Goal: Task Accomplishment & Management: Manage account settings

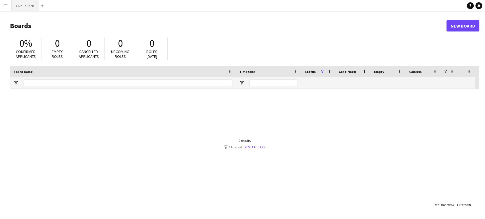
click at [26, 2] on button "Live Launch Close" at bounding box center [25, 5] width 27 height 11
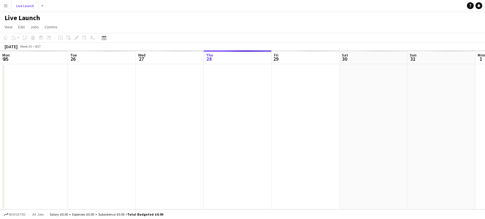
scroll to position [0, 136]
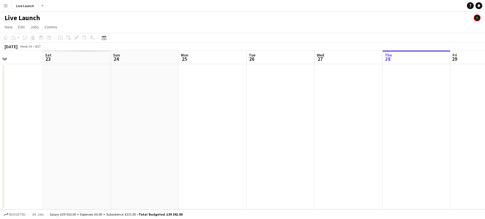
drag, startPoint x: 170, startPoint y: 143, endPoint x: 484, endPoint y: 135, distance: 314.8
click at [484, 135] on app-calendar-viewport "Thu 21 Fri 22 Sat 23 Sun 24 Mon 25 Tue 26 Wed 27 Thu 28 Fri 29 Sat 30 Sun 31 Mo…" at bounding box center [242, 130] width 485 height 159
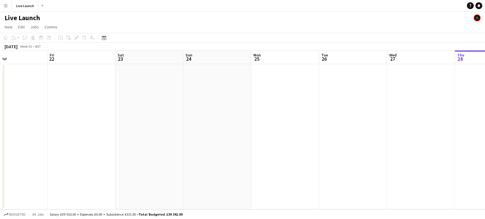
drag, startPoint x: 412, startPoint y: 135, endPoint x: 474, endPoint y: 139, distance: 62.1
click at [474, 139] on app-calendar-viewport "Wed 20 Thu 21 Fri 22 Sat 23 Sun 24 Mon 25 Tue 26 Wed 27 Thu 28 Fri 29 Sat 30 Su…" at bounding box center [242, 130] width 485 height 159
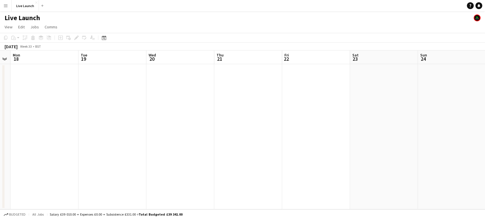
drag, startPoint x: 220, startPoint y: 124, endPoint x: 283, endPoint y: 127, distance: 64.0
click at [454, 127] on app-calendar-viewport "Sat 16 Sun 17 Mon 18 Tue 19 Wed 20 Thu 21 Fri 22 Sat 23 Sun 24 Mon 25 Tue 26 We…" at bounding box center [242, 130] width 485 height 159
drag, startPoint x: 162, startPoint y: 133, endPoint x: 407, endPoint y: 130, distance: 245.1
click at [452, 129] on app-calendar-viewport "Mon 11 Tue 12 Wed 13 Thu 14 Fri 15 Sat 16 Sun 17 Mon 18 Tue 19 Wed 20 Thu 21 Fr…" at bounding box center [242, 130] width 485 height 159
drag, startPoint x: 182, startPoint y: 126, endPoint x: 289, endPoint y: 143, distance: 108.1
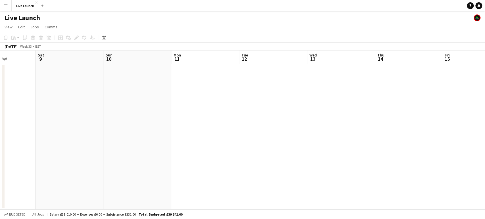
click at [412, 144] on app-calendar-viewport "Thu 7 Fri 8 Sat 9 Sun 10 Mon 11 Tue 12 Wed 13 Thu 14 Fri 15 Sat 16 Sun 17 Mon 1…" at bounding box center [242, 130] width 485 height 159
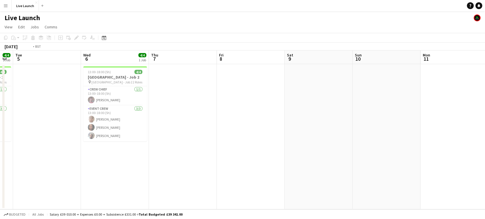
drag, startPoint x: 208, startPoint y: 147, endPoint x: 439, endPoint y: 152, distance: 230.1
click at [439, 152] on app-calendar-viewport "Sun 3 Mon 4 4/4 1 Job Tue 5 Wed 6 4/4 1 Job Thu 7 Fri 8 Sat 9 Sun 10 Mon 11 Tue…" at bounding box center [242, 130] width 485 height 159
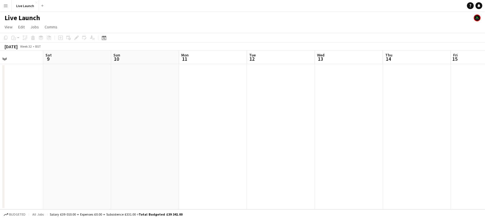
scroll to position [0, 227]
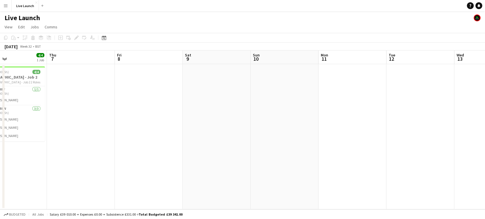
drag, startPoint x: 428, startPoint y: 147, endPoint x: 136, endPoint y: 133, distance: 292.3
click at [135, 135] on app-calendar-viewport "Sun 3 Mon 4 4/4 1 Job Tue 5 Wed 6 4/4 1 Job Thu 7 Fri 8 Sat 9 Sun 10 Mon 11 Tue…" at bounding box center [242, 130] width 485 height 159
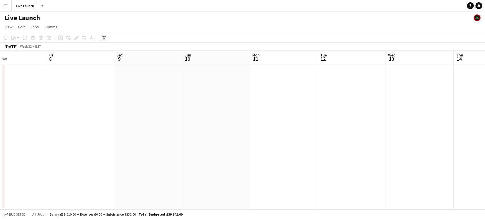
scroll to position [0, 197]
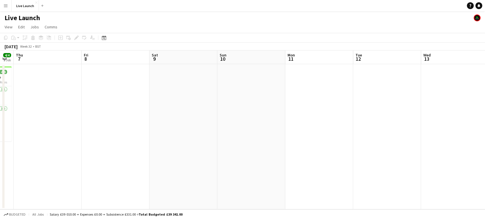
drag, startPoint x: 174, startPoint y: 126, endPoint x: 1, endPoint y: 161, distance: 176.2
click at [1, 161] on app-calendar-viewport "Mon 4 4/4 1 Job Tue 5 Wed 6 4/4 1 Job Thu 7 Fri 8 Sat 9 Sun 10 Mon 11 Tue 12 We…" at bounding box center [242, 130] width 485 height 159
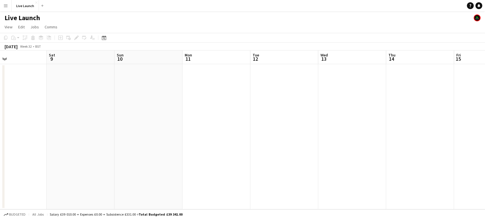
drag, startPoint x: 173, startPoint y: 149, endPoint x: 484, endPoint y: 150, distance: 311.0
click at [484, 150] on app-calendar-viewport "Wed 6 4/4 1 Job Thu 7 Fri 8 Sat 9 Sun 10 Mon 11 Tue 12 Wed 13 Thu 14 Fri 15 Sat…" at bounding box center [242, 130] width 485 height 159
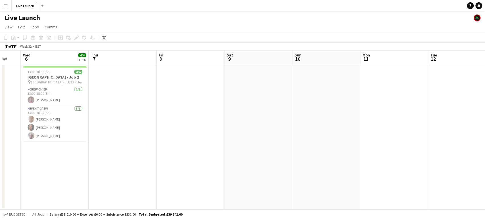
drag, startPoint x: 440, startPoint y: 151, endPoint x: 159, endPoint y: 163, distance: 281.7
click at [159, 163] on app-calendar-viewport "Sat 2 Sun 3 Mon 4 4/4 1 Job Tue 5 Wed 6 4/4 1 Job Thu 7 Fri 8 Sat 9 Sun 10 Mon …" at bounding box center [242, 130] width 485 height 159
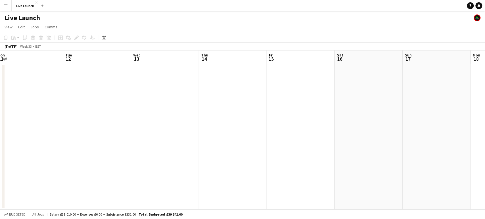
drag, startPoint x: 355, startPoint y: 154, endPoint x: 28, endPoint y: 155, distance: 327.5
click at [29, 155] on app-calendar-viewport "Fri 8 Sat 9 Sun 10 Mon 11 Tue 12 Wed 13 Thu 14 Fri 15 Sat 16 Sun 17 Mon 18 Tue …" at bounding box center [242, 130] width 485 height 159
drag, startPoint x: 476, startPoint y: 155, endPoint x: 140, endPoint y: 141, distance: 336.5
click at [155, 145] on app-calendar-viewport "Thu 14 Fri 15 Sat 16 Sun 17 Mon 18 Tue 19 Wed 20 Thu 21 Fri 22 Sat 23 Sun 24 Mo…" at bounding box center [242, 130] width 485 height 159
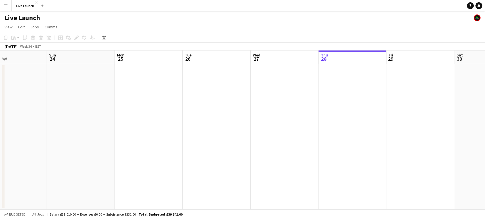
scroll to position [0, 226]
drag, startPoint x: 420, startPoint y: 155, endPoint x: 58, endPoint y: 159, distance: 362.1
click at [58, 159] on app-calendar-viewport "Wed 20 Thu 21 Fri 22 Sat 23 Sun 24 Mon 25 Tue 26 Wed 27 Thu 28 Fri 29 Sat 30 Su…" at bounding box center [242, 130] width 485 height 159
click at [5, 5] on app-icon "Menu" at bounding box center [5, 5] width 5 height 5
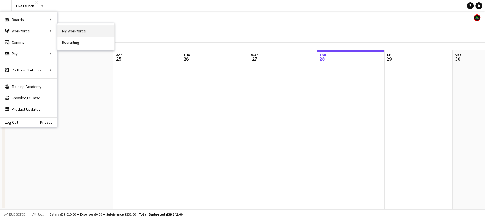
drag, startPoint x: 84, startPoint y: 24, endPoint x: 86, endPoint y: 28, distance: 3.9
click at [84, 24] on nav "My Workforce Recruiting" at bounding box center [85, 36] width 57 height 27
click at [91, 34] on link "My Workforce" at bounding box center [85, 30] width 57 height 11
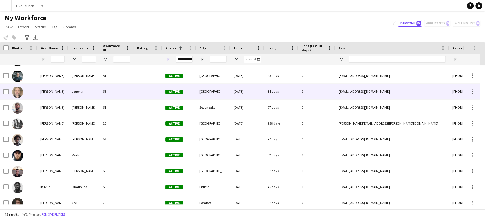
scroll to position [158, 0]
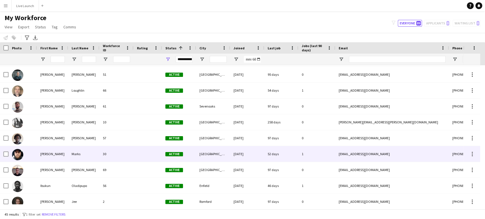
click at [114, 152] on div "30" at bounding box center [116, 154] width 34 height 16
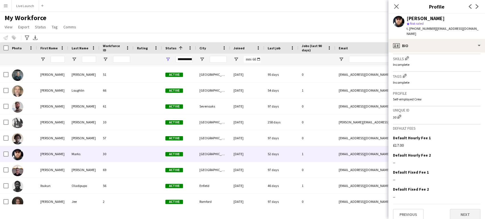
scroll to position [202, 0]
click at [454, 209] on button "Next" at bounding box center [465, 214] width 31 height 11
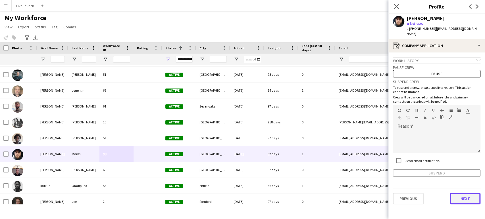
click at [457, 193] on button "Next" at bounding box center [465, 198] width 31 height 11
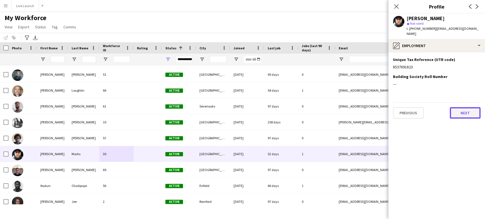
click at [459, 110] on button "Next" at bounding box center [465, 112] width 31 height 11
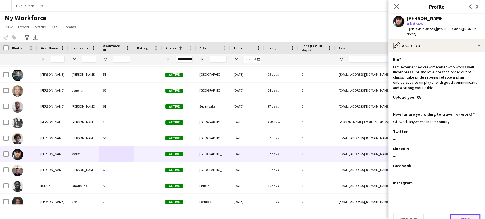
click at [453, 214] on button "Next" at bounding box center [465, 219] width 31 height 11
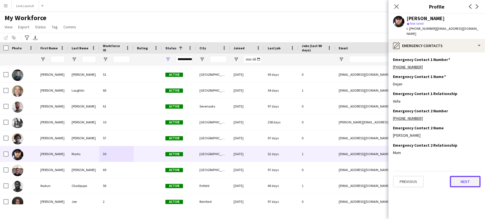
click at [457, 176] on button "Next" at bounding box center [465, 181] width 31 height 11
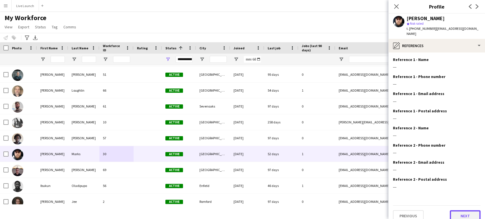
click at [455, 210] on button "Next" at bounding box center [465, 215] width 31 height 11
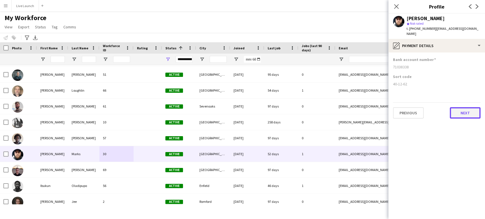
click at [461, 109] on button "Next" at bounding box center [465, 112] width 31 height 11
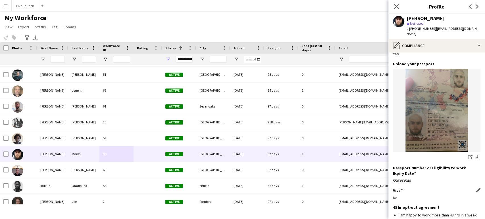
scroll to position [77, 0]
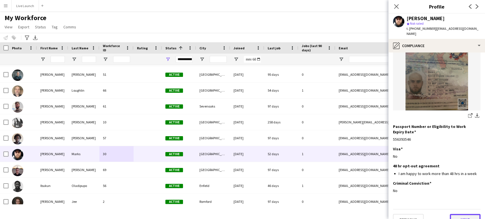
click at [460, 214] on button "Next" at bounding box center [465, 219] width 31 height 11
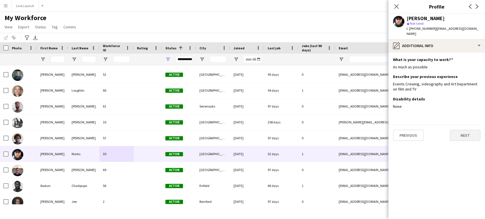
scroll to position [0, 0]
click at [464, 130] on button "Next" at bounding box center [465, 135] width 31 height 11
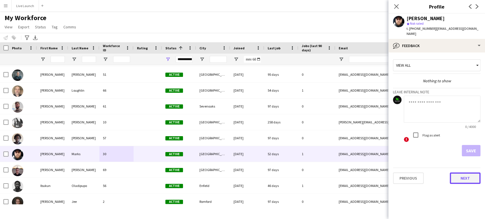
click at [460, 176] on button "Next" at bounding box center [465, 178] width 31 height 11
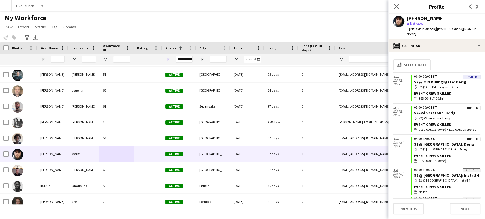
click at [442, 116] on div "map-marker S2@Silverstone: Derig" at bounding box center [447, 118] width 66 height 5
click at [395, 6] on icon "Close pop-in" at bounding box center [395, 6] width 5 height 5
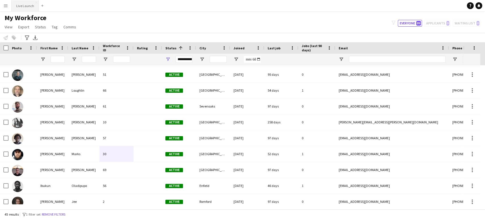
click at [25, 1] on button "Live Launch Close" at bounding box center [25, 5] width 27 height 11
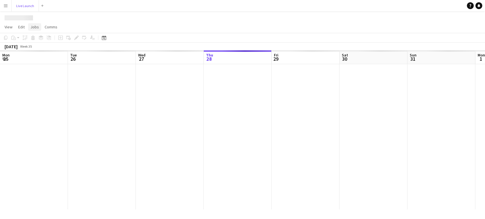
scroll to position [0, 136]
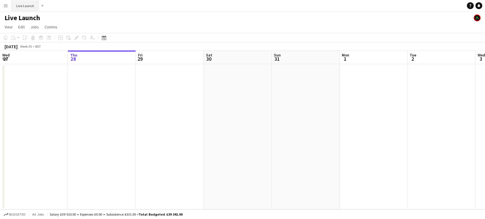
click at [24, 6] on button "Live Launch Close" at bounding box center [25, 5] width 27 height 11
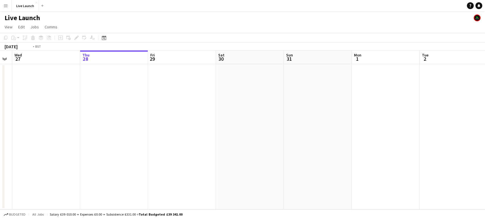
drag, startPoint x: 49, startPoint y: 85, endPoint x: 468, endPoint y: 111, distance: 420.6
click at [468, 108] on app-calendar-viewport "Mon 25 Tue 26 Wed 27 Thu 28 Fri 29 Sat 30 Sun 31 Mon 1 Tue 2 Wed 3 Thu 4 Fri 5 …" at bounding box center [242, 130] width 485 height 159
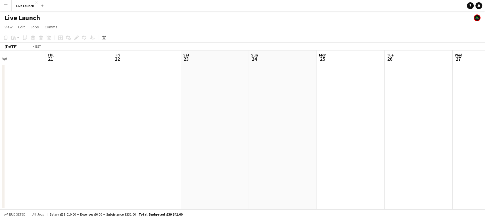
drag, startPoint x: 379, startPoint y: 192, endPoint x: 479, endPoint y: 193, distance: 99.4
click at [478, 193] on app-calendar-viewport "Tue 19 Wed 20 Thu 21 Fri 22 Sat 23 Sun 24 Mon 25 Tue 26 Wed 27 Thu 28 Fri 29 Sa…" at bounding box center [242, 130] width 485 height 159
drag, startPoint x: 200, startPoint y: 176, endPoint x: 484, endPoint y: 200, distance: 285.3
click at [484, 200] on app-calendar-viewport "Thu 14 Fri 15 Sat 16 Sun 17 Mon 18 Tue 19 Wed 20 Thu 21 Fri 22 Sat 23 Sun 24 Mo…" at bounding box center [242, 130] width 485 height 159
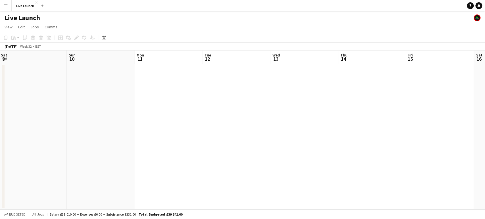
click at [416, 200] on app-calendar-viewport "Thu 7 Fri 8 Sat 9 Sun 10 Mon 11 Tue 12 Wed 13 Thu 14 Fri 15 Sat 16 Sun 17 Mon 1…" at bounding box center [242, 130] width 485 height 159
drag, startPoint x: 161, startPoint y: 182, endPoint x: 333, endPoint y: 169, distance: 172.9
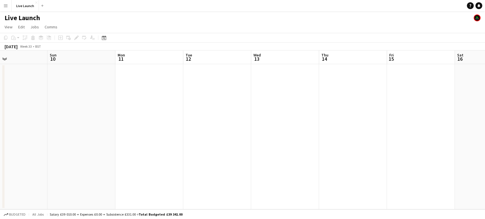
click at [382, 174] on app-calendar-viewport "Thu 7 Fri 8 Sat 9 Sun 10 Mon 11 Tue 12 Wed 13 Thu 14 Fri 15 Sat 16 Sun 17 Mon 1…" at bounding box center [242, 130] width 485 height 159
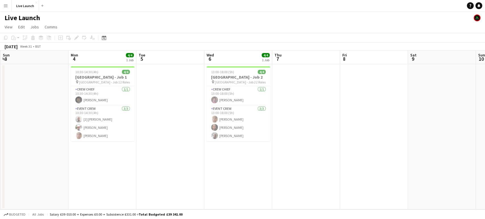
scroll to position [0, 128]
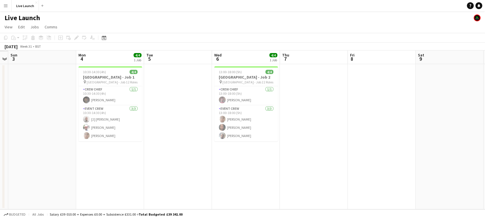
drag, startPoint x: 290, startPoint y: 152, endPoint x: 322, endPoint y: 157, distance: 32.8
click at [322, 157] on app-calendar-viewport "Fri 1 Sat 2 Sun 3 Mon 4 4/4 1 Job Tue 5 Wed 6 4/4 1 Job Thu 7 Fri 8 Sat 9 Sun 1…" at bounding box center [242, 130] width 485 height 159
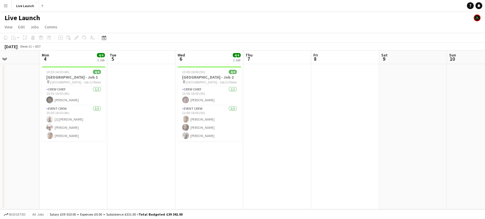
scroll to position [0, 162]
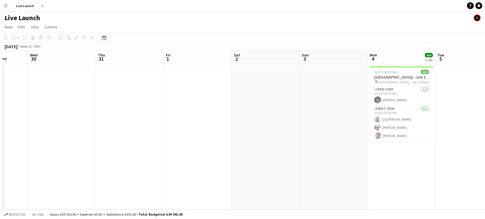
drag, startPoint x: 193, startPoint y: 168, endPoint x: 406, endPoint y: 173, distance: 212.8
click at [484, 168] on app-calendar-viewport "Sun 27 Mon 28 Tue 29 Wed 30 Thu 31 Fri 1 Sat 2 Sun 3 Mon 4 4/4 1 Job Tue 5 Wed …" at bounding box center [242, 130] width 485 height 159
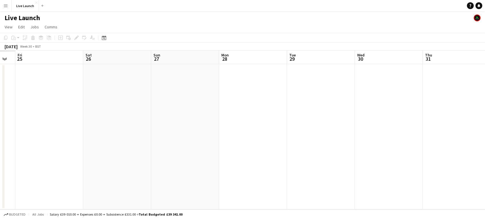
drag, startPoint x: 93, startPoint y: 163, endPoint x: 345, endPoint y: 172, distance: 251.5
click at [420, 174] on app-calendar-viewport "Wed 23 Thu 24 Fri 25 Sat 26 Sun 27 Mon 28 Tue 29 Wed 30 Thu 31 Fri 1 Sat 2 Sun …" at bounding box center [242, 130] width 485 height 159
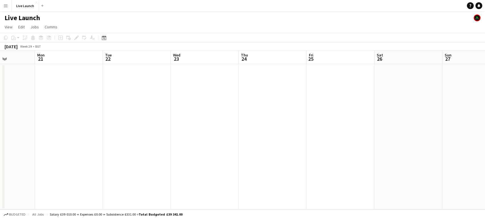
drag, startPoint x: 146, startPoint y: 147, endPoint x: 237, endPoint y: 171, distance: 94.6
click at [433, 169] on app-calendar-viewport "Fri 18 Sat 19 Sun 20 Mon 21 Tue 22 Wed 23 Thu 24 Fri 25 Sat 26 Sun 27 Mon 28 Tu…" at bounding box center [242, 130] width 485 height 159
drag, startPoint x: 186, startPoint y: 169, endPoint x: 417, endPoint y: 186, distance: 231.5
click at [417, 186] on app-calendar-viewport "Fri 18 Sat 19 Sun 20 Mon 21 Tue 22 Wed 23 Thu 24 Fri 25 Sat 26 Sun 27 Mon 28 Tu…" at bounding box center [242, 130] width 485 height 159
drag, startPoint x: 172, startPoint y: 186, endPoint x: 379, endPoint y: 181, distance: 207.1
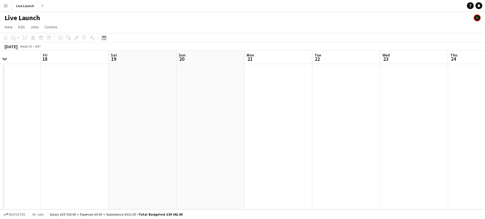
click at [387, 179] on app-calendar-viewport "Tue 15 Wed 16 Thu 17 Fri 18 Sat 19 Sun 20 Mon 21 Tue 22 Wed 23 Thu 24 Fri 25 Sa…" at bounding box center [242, 130] width 485 height 159
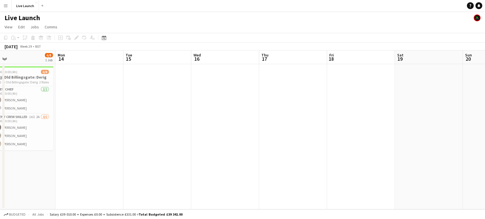
drag, startPoint x: 134, startPoint y: 164, endPoint x: 397, endPoint y: 186, distance: 263.9
click at [397, 186] on app-calendar-viewport "Fri 11 5/5 2 Jobs Sat 12 Sun 13 6/8 1 Job Mon 14 Tue 15 Wed 16 Thu 17 Fri 18 Sa…" at bounding box center [242, 130] width 485 height 159
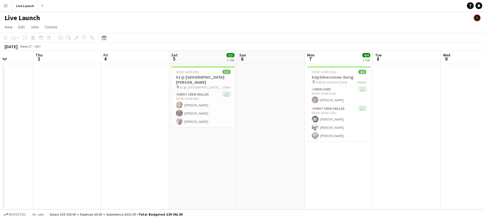
scroll to position [0, 170]
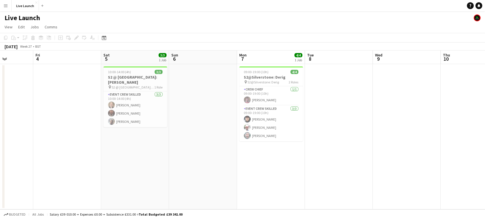
drag, startPoint x: 42, startPoint y: 135, endPoint x: 484, endPoint y: 121, distance: 442.7
click at [484, 121] on app-calendar-viewport "Tue 1 4/4 1 Job Wed 2 Thu 3 Fri 4 Sat 5 3/3 1 Job Sun 6 Mon 7 4/4 1 Job Tue 8 W…" at bounding box center [242, 130] width 485 height 159
click at [271, 122] on app-card-role "Event Crew Skilled [DATE] 09:00-19:00 (10h) [PERSON_NAME] [PERSON_NAME] [PERSON…" at bounding box center [271, 124] width 64 height 36
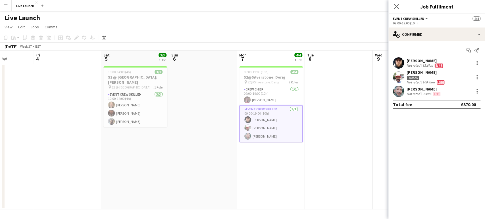
click at [419, 61] on div "[PERSON_NAME]" at bounding box center [424, 60] width 37 height 5
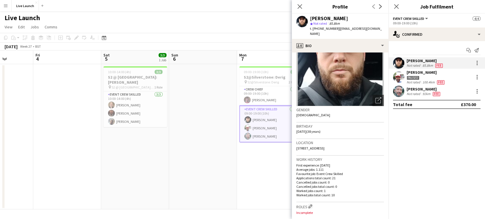
scroll to position [32, 0]
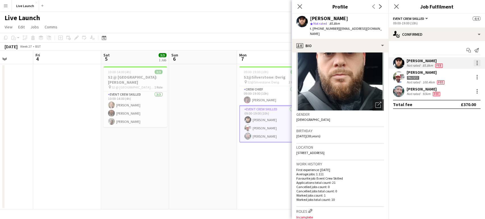
click at [474, 61] on div at bounding box center [476, 63] width 7 height 7
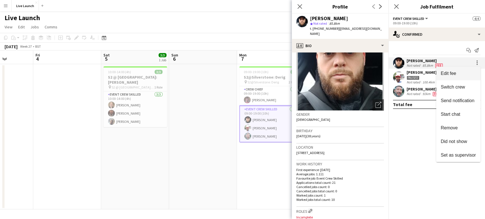
click at [461, 74] on span "Edit fee" at bounding box center [457, 73] width 35 height 5
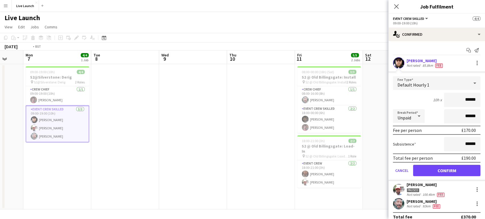
scroll to position [0, 278]
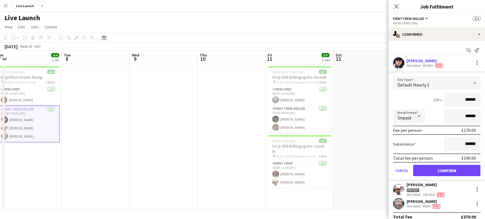
drag, startPoint x: 339, startPoint y: 139, endPoint x: 95, endPoint y: 154, distance: 243.6
click at [95, 154] on app-calendar-viewport "Thu 3 Fri 4 Sat 5 3/3 1 Job Sun 6 Mon 7 4/4 1 Job Tue 8 Wed 9 Thu 10 Fri 11 5/5…" at bounding box center [242, 130] width 485 height 159
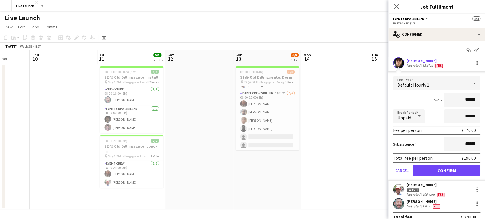
scroll to position [0, 197]
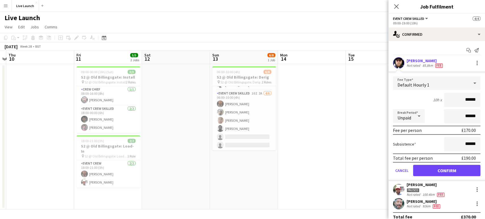
drag, startPoint x: 191, startPoint y: 140, endPoint x: 0, endPoint y: 91, distance: 197.4
click at [0, 91] on app-calendar-viewport "Mon 7 4/4 1 Job Tue 8 Wed 9 Thu 10 Fri 11 5/5 2 Jobs Sat 12 Sun 13 6/8 1 Job Mo…" at bounding box center [242, 130] width 485 height 159
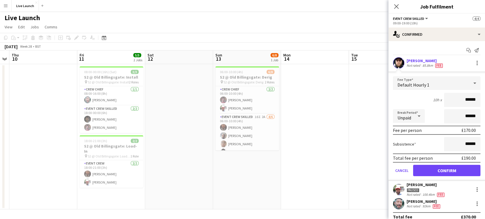
drag, startPoint x: 181, startPoint y: 114, endPoint x: 467, endPoint y: 112, distance: 285.7
click at [484, 111] on body "Menu Boards Boards Boards All jobs Status Workforce Workforce My Workforce Recr…" at bounding box center [242, 109] width 485 height 219
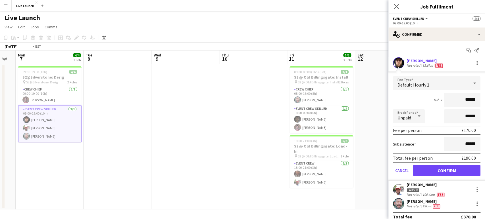
drag, startPoint x: 235, startPoint y: 121, endPoint x: 454, endPoint y: 110, distance: 218.4
click at [454, 110] on body "Menu Boards Boards Boards All jobs Status Workforce Workforce My Workforce Recr…" at bounding box center [242, 109] width 485 height 219
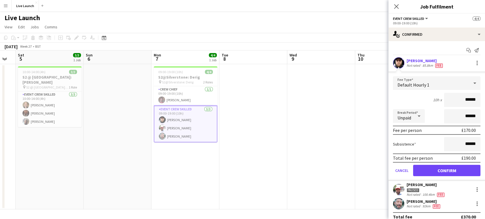
scroll to position [0, 175]
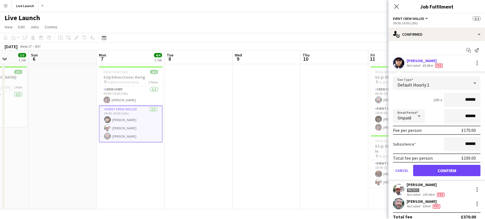
drag, startPoint x: 242, startPoint y: 113, endPoint x: 368, endPoint y: 116, distance: 126.1
click at [368, 116] on app-calendar-viewport "Thu 3 Fri 4 Sat 5 3/3 1 Job Sun 6 Mon 7 4/4 1 Job Tue 8 Wed 9 Thu 10 Fri 11 5/5…" at bounding box center [242, 130] width 485 height 159
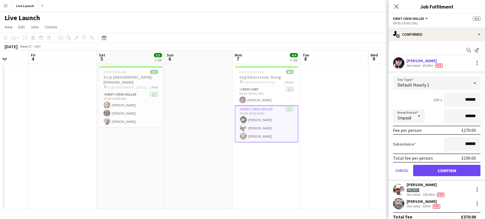
scroll to position [0, 180]
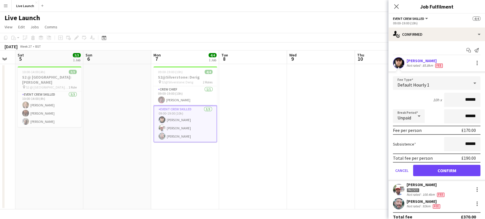
drag, startPoint x: 170, startPoint y: 154, endPoint x: 88, endPoint y: 139, distance: 83.6
click at [88, 139] on app-calendar-viewport "Wed 2 Thu 3 Fri 4 Sat 5 3/3 1 Job Sun 6 Mon 7 4/4 1 Job Tue 8 Wed 9 Thu 10 Fri …" at bounding box center [242, 130] width 485 height 159
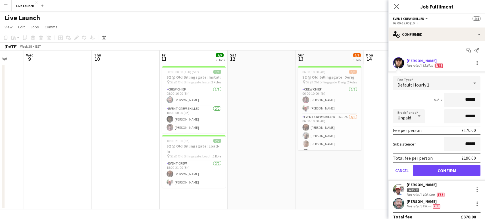
scroll to position [0, 275]
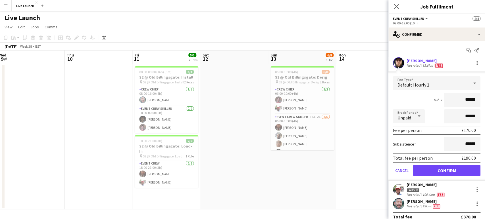
drag, startPoint x: 319, startPoint y: 142, endPoint x: 29, endPoint y: 131, distance: 289.9
click at [29, 131] on app-calendar-viewport "Sat 5 3/3 1 Job Sun 6 Mon 7 4/4 1 Job Tue 8 Wed 9 Thu 10 Fri 11 5/5 2 Jobs Sat …" at bounding box center [242, 130] width 485 height 159
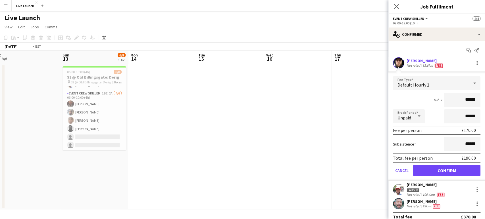
drag, startPoint x: 344, startPoint y: 151, endPoint x: 0, endPoint y: 154, distance: 343.7
click at [0, 154] on app-calendar-viewport "Wed 9 Thu 10 Fri 11 5/5 2 Jobs Sat 12 Sun 13 6/8 1 Job Mon 14 Tue 15 Wed 16 Thu…" at bounding box center [242, 130] width 485 height 159
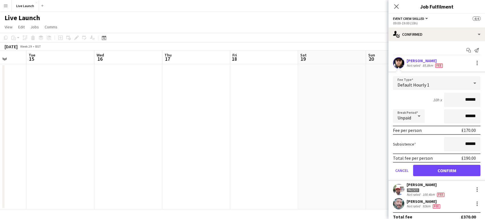
drag, startPoint x: 237, startPoint y: 152, endPoint x: 0, endPoint y: 134, distance: 237.8
click at [0, 135] on app-calendar-viewport "Fri 11 5/5 2 Jobs Sat 12 Sun 13 6/8 1 Job Mon 14 Tue 15 Wed 16 Thu 17 Fri 18 Sa…" at bounding box center [242, 130] width 485 height 159
drag, startPoint x: 332, startPoint y: 124, endPoint x: 0, endPoint y: 104, distance: 332.4
click at [0, 104] on app-calendar-viewport "Mon 14 Tue 15 Wed 16 Thu 17 Fri 18 Sat 19 Sun 20 Mon 21 Tue 22 Wed 23 Thu 24 Fr…" at bounding box center [242, 130] width 485 height 159
drag, startPoint x: 243, startPoint y: 133, endPoint x: 0, endPoint y: 123, distance: 243.6
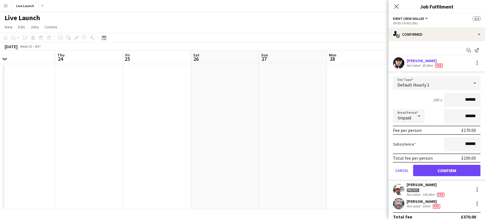
click at [0, 123] on app-calendar-viewport "Sun 20 Mon 21 Tue 22 Wed 23 Thu 24 Fri 25 Sat 26 Sun 27 Mon 28 Tue 29 Wed 30 Th…" at bounding box center [242, 130] width 485 height 159
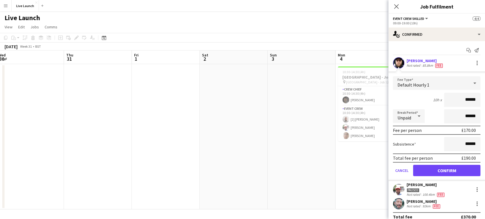
drag, startPoint x: 283, startPoint y: 123, endPoint x: 0, endPoint y: 102, distance: 283.7
click at [0, 102] on app-calendar-viewport "Sun 27 Mon 28 Tue 29 Wed 30 Thu 31 Fri 1 Sat 2 Sun 3 Mon 4 4/4 1 Job Tue 5 Wed …" at bounding box center [242, 130] width 485 height 159
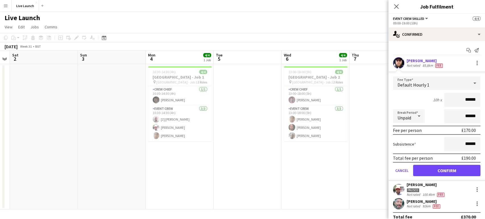
drag, startPoint x: 189, startPoint y: 133, endPoint x: 125, endPoint y: 133, distance: 64.8
click at [125, 133] on app-calendar-viewport "Tue 29 Wed 30 Thu 31 Fri 1 Sat 2 Sun 3 Mon 4 4/4 1 Job Tue 5 Wed 6 4/4 1 Job Th…" at bounding box center [242, 130] width 485 height 159
